Goal: Task Accomplishment & Management: Complete application form

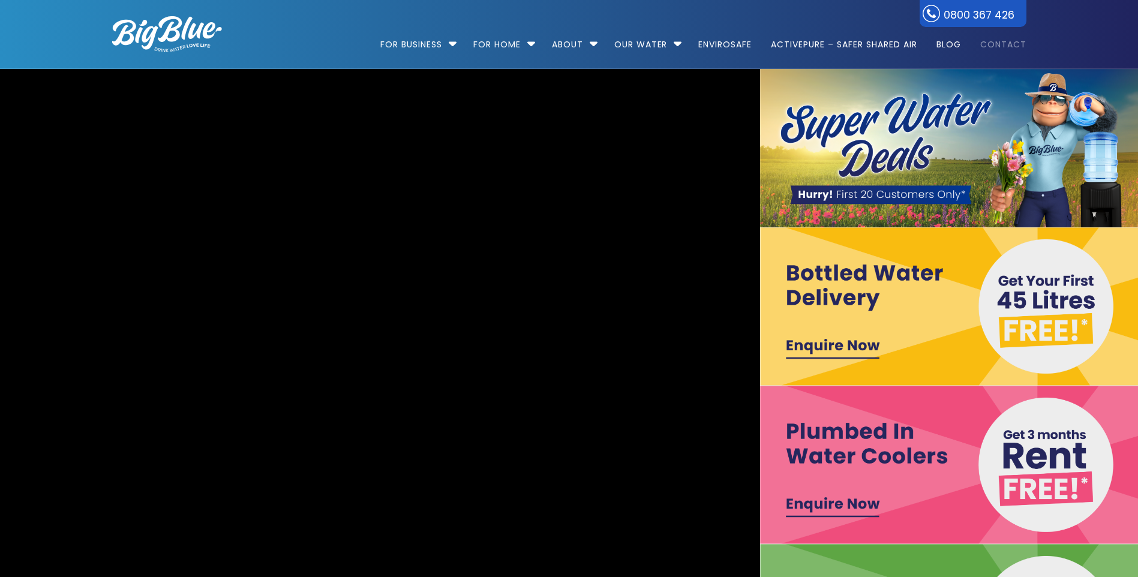
click at [1000, 43] on link "Contact" at bounding box center [999, 38] width 55 height 77
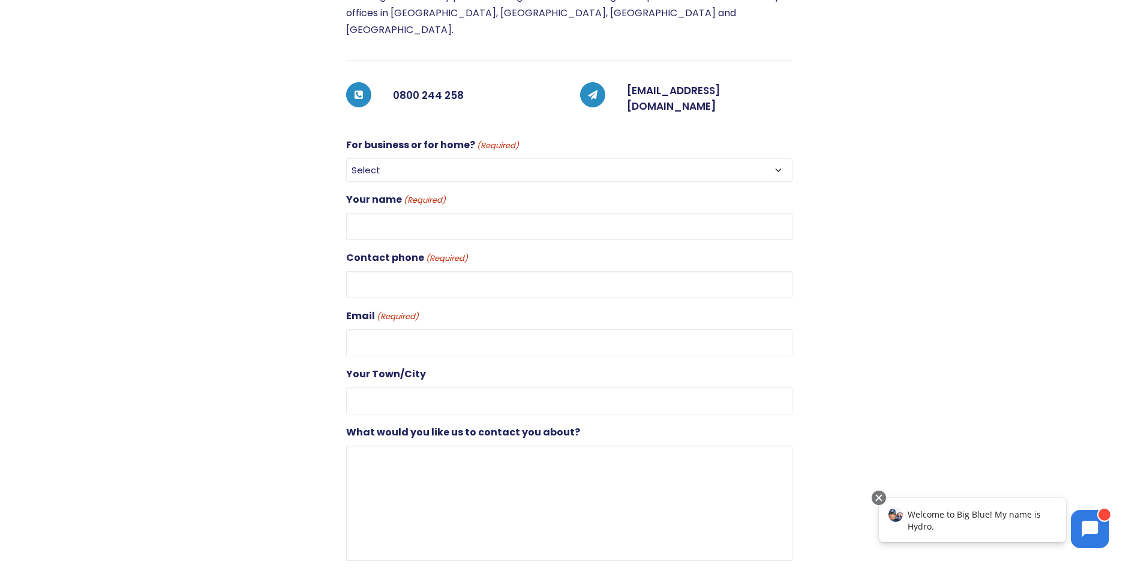
scroll to position [240, 0]
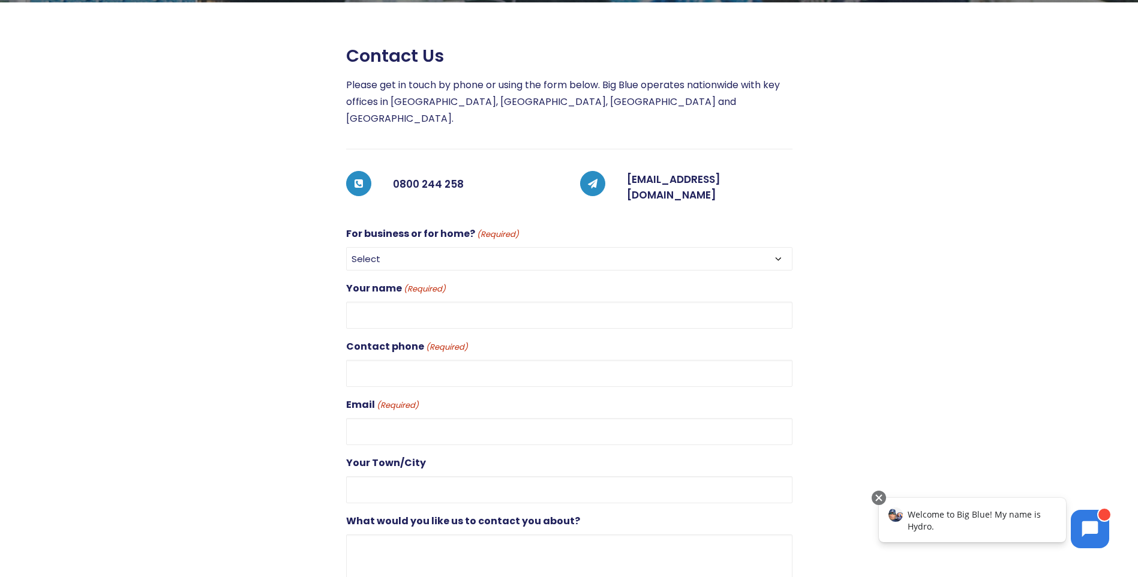
click at [397, 247] on select "Select For Business For Home" at bounding box center [569, 258] width 446 height 23
select select "For Business"
click at [346, 247] on select "Select For Business For Home" at bounding box center [569, 258] width 446 height 23
click at [382, 302] on input "Your name (Required)" at bounding box center [569, 315] width 446 height 27
type input "[PERSON_NAME]"
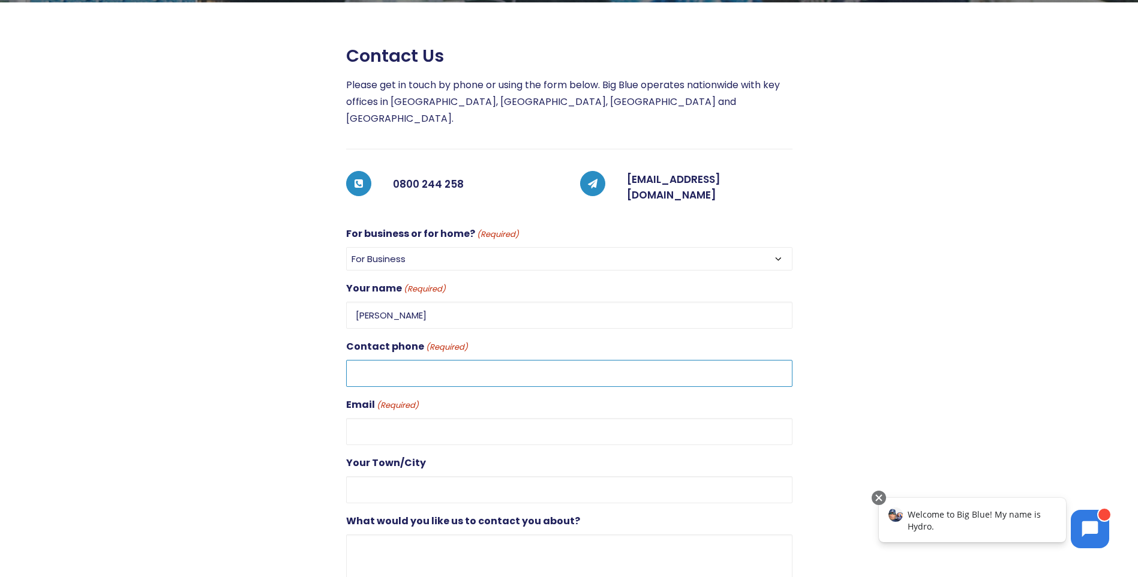
type input "0297770977"
type input "[PERSON_NAME][EMAIL_ADDRESS][PERSON_NAME][DOMAIN_NAME]"
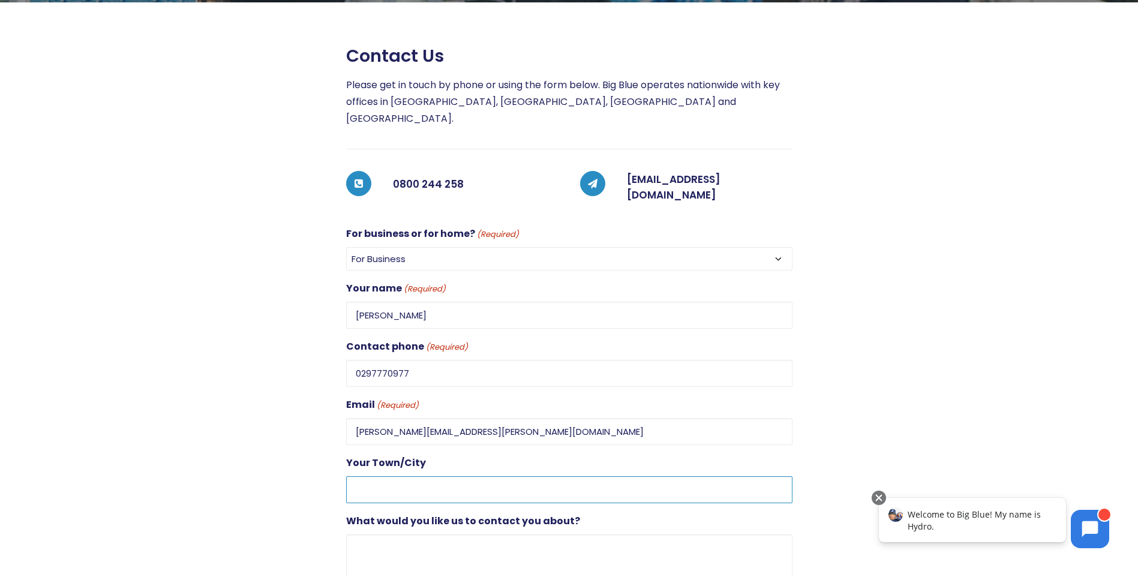
click at [390, 476] on input "Your Town/City" at bounding box center [569, 489] width 446 height 27
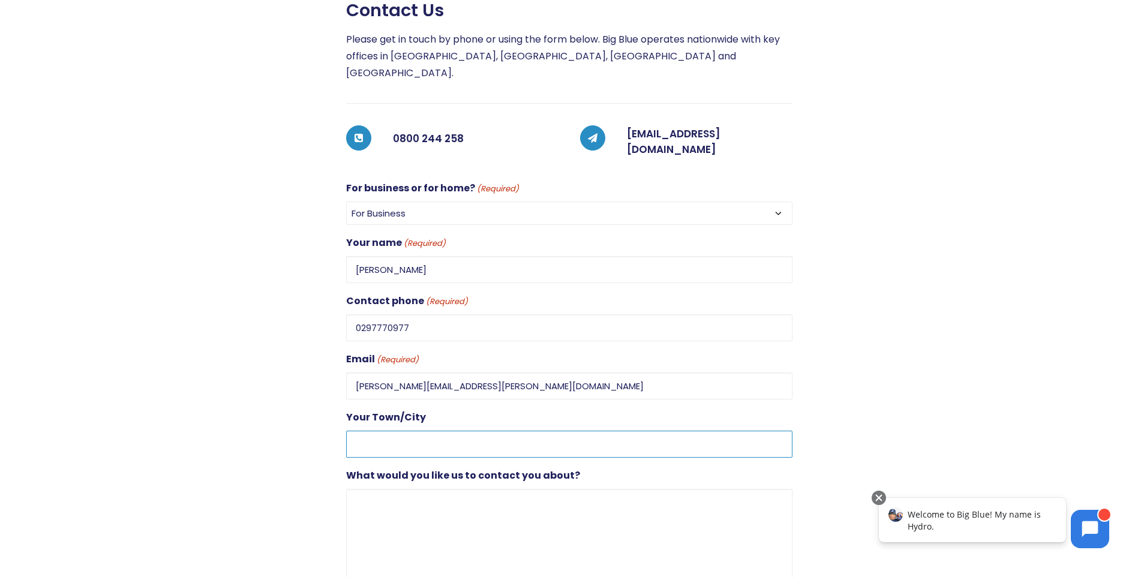
scroll to position [360, 0]
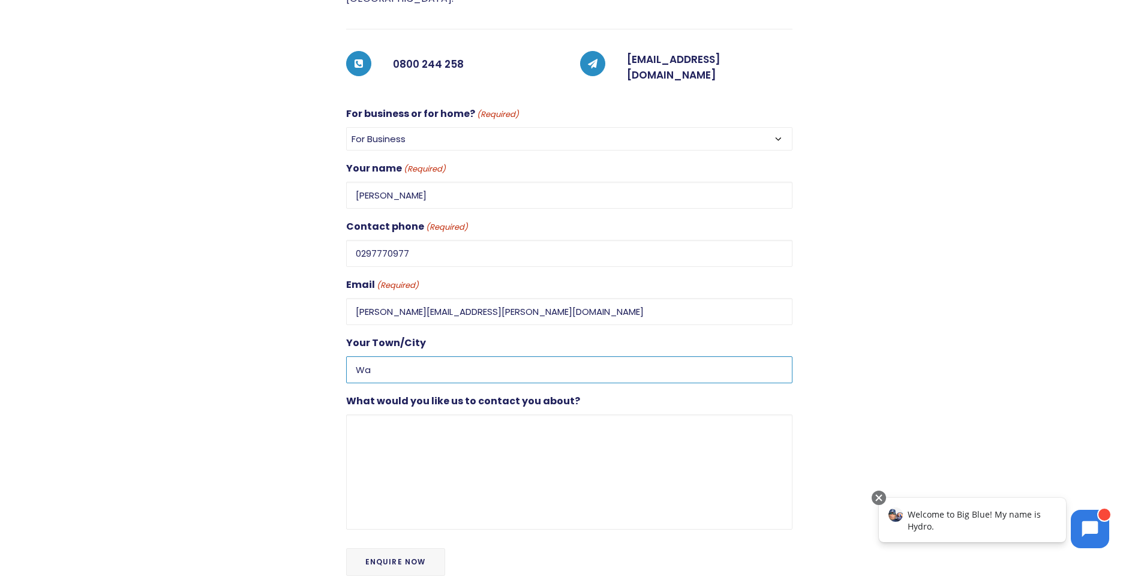
type input "W"
type input "Karapiro Waikato"
click at [384, 415] on textarea "What would you like us to contact you about?" at bounding box center [569, 472] width 446 height 115
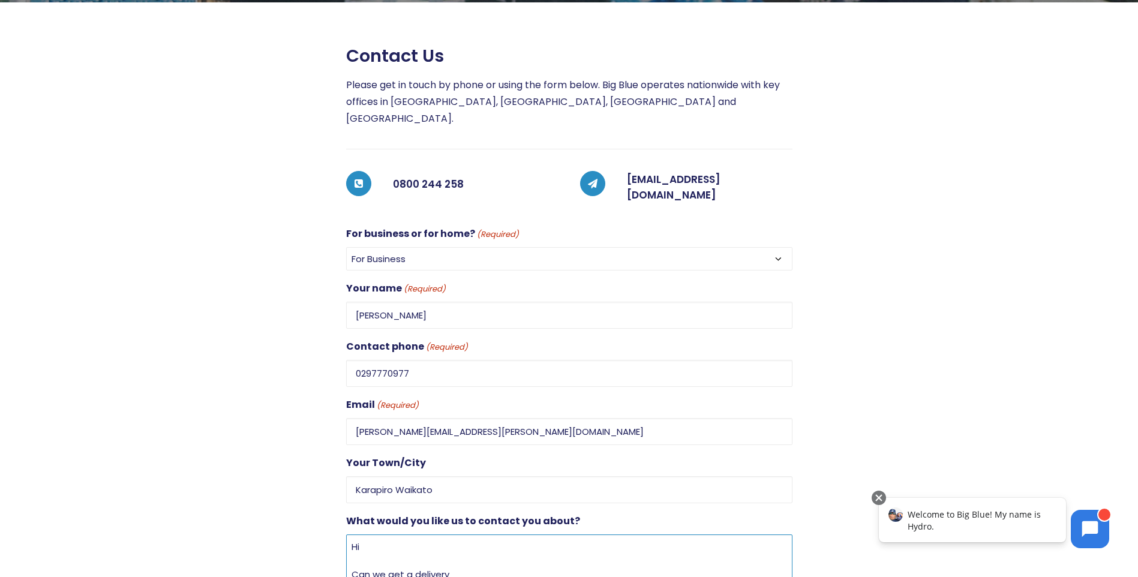
scroll to position [180, 0]
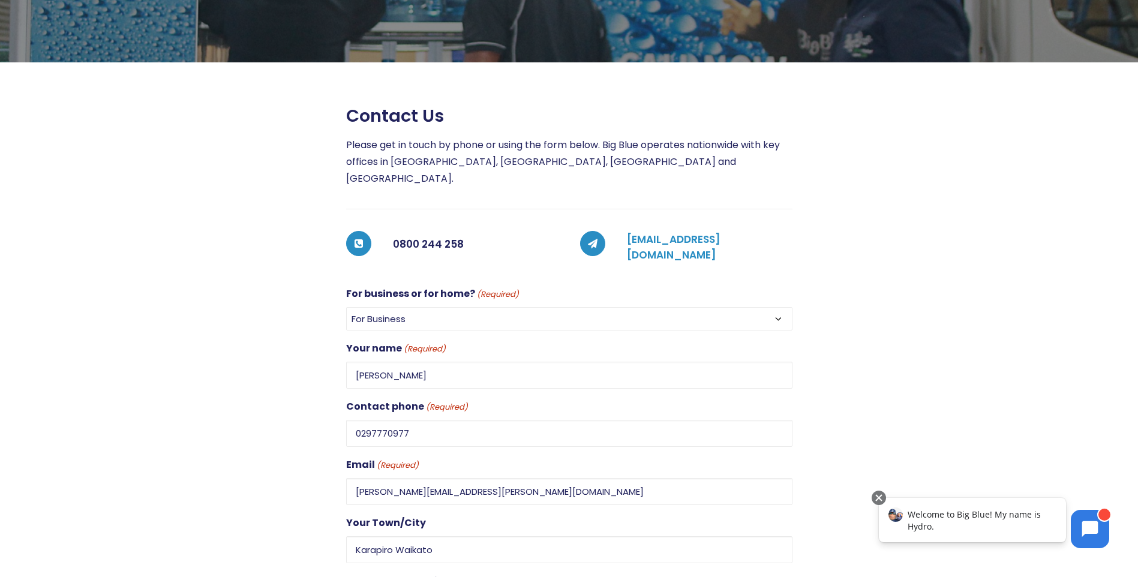
type textarea "Hi Can we get a delivery"
click at [665, 232] on link "[EMAIL_ADDRESS][DOMAIN_NAME]" at bounding box center [674, 247] width 94 height 30
click at [716, 232] on link "[EMAIL_ADDRESS][DOMAIN_NAME]" at bounding box center [674, 247] width 94 height 30
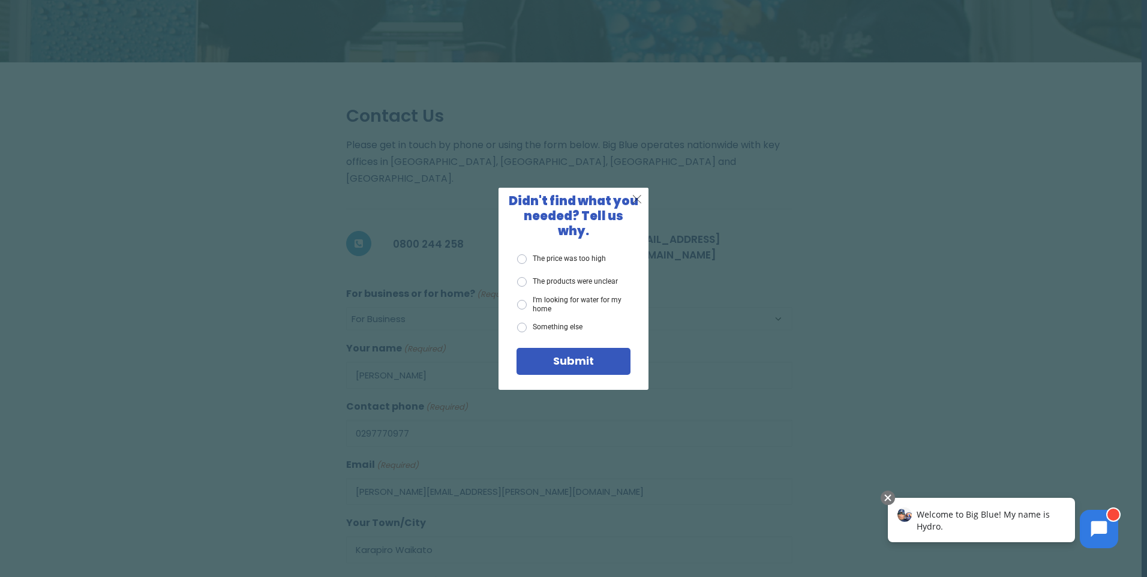
click at [639, 206] on span "X" at bounding box center [637, 198] width 11 height 15
